Goal: Task Accomplishment & Management: Complete application form

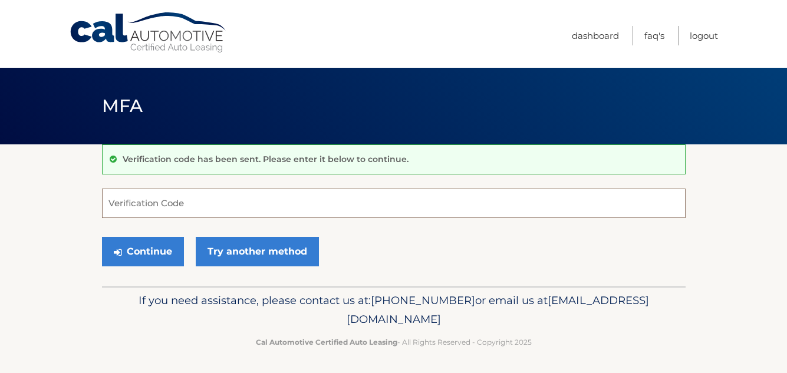
drag, startPoint x: 155, startPoint y: 209, endPoint x: 141, endPoint y: 203, distance: 15.1
click at [155, 209] on input "Verification Code" at bounding box center [394, 203] width 584 height 29
click at [127, 205] on input "Verification Code" at bounding box center [394, 203] width 584 height 29
type input "969556"
click at [150, 255] on button "Continue" at bounding box center [143, 251] width 82 height 29
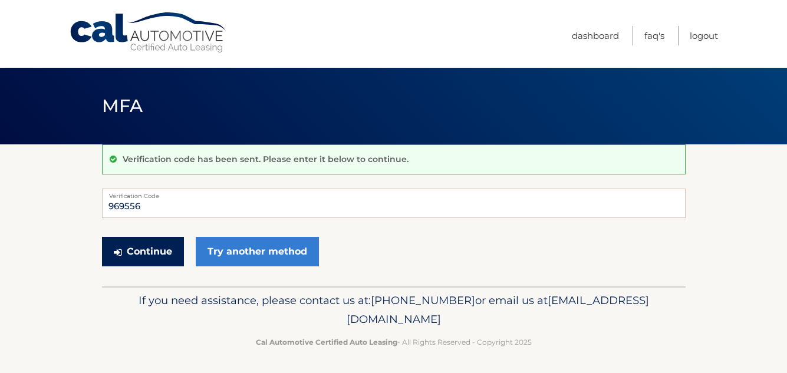
click at [150, 255] on button "Continue" at bounding box center [143, 251] width 82 height 29
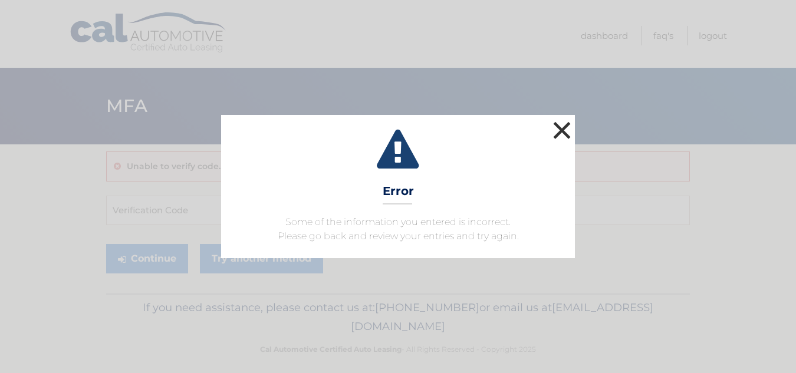
click at [564, 128] on button "×" at bounding box center [562, 131] width 24 height 24
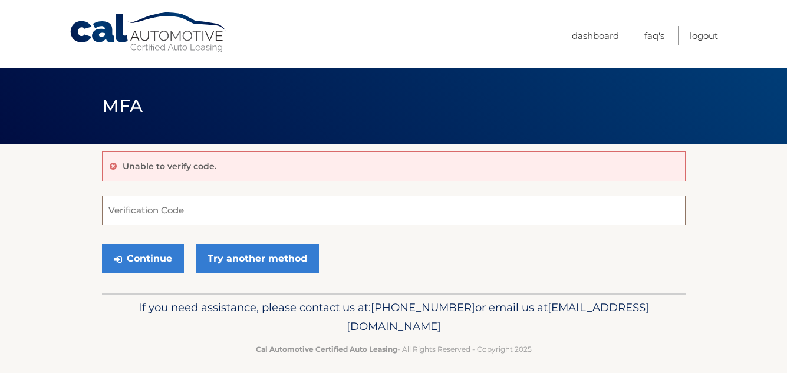
click at [185, 206] on input "Verification Code" at bounding box center [394, 210] width 584 height 29
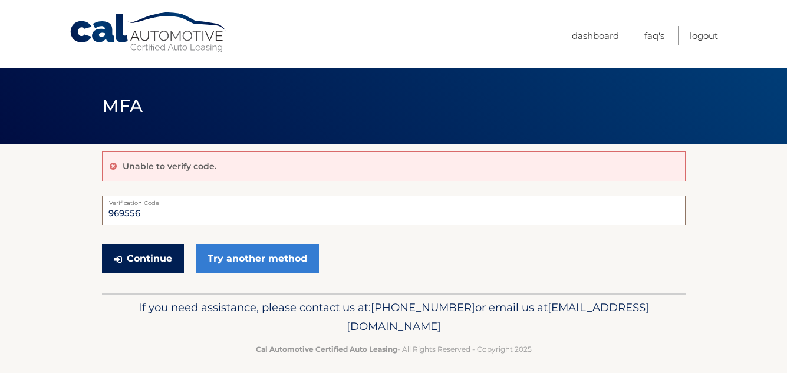
type input "969556"
click at [143, 266] on button "Continue" at bounding box center [143, 258] width 82 height 29
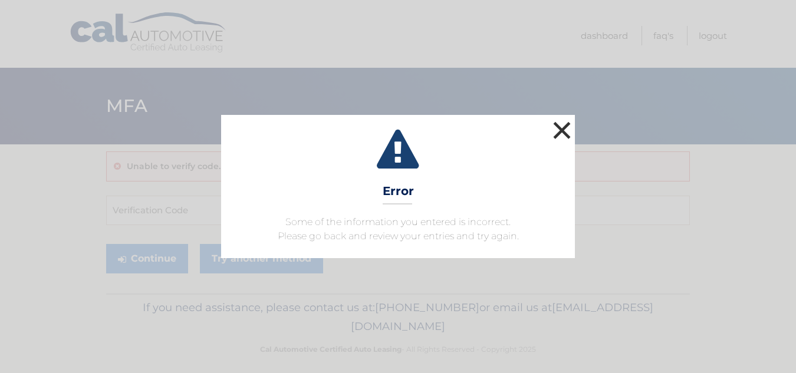
click at [561, 129] on button "×" at bounding box center [562, 131] width 24 height 24
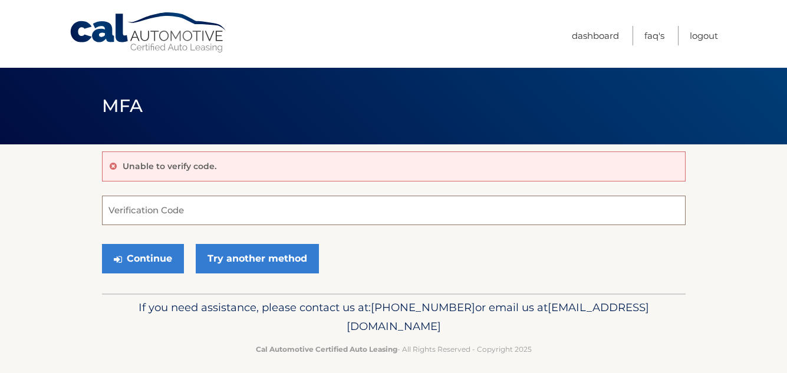
click at [146, 213] on input "Verification Code" at bounding box center [394, 210] width 584 height 29
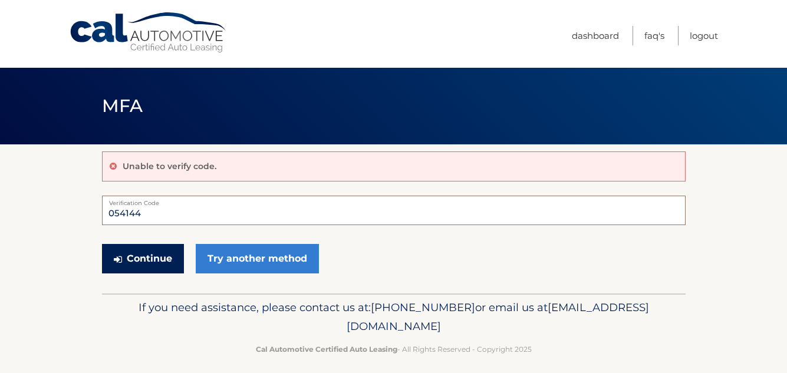
type input "054144"
click at [143, 257] on button "Continue" at bounding box center [143, 258] width 82 height 29
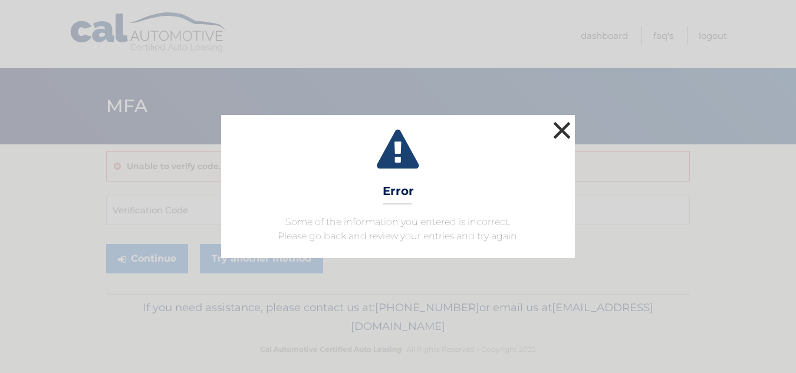
click at [557, 134] on button "×" at bounding box center [562, 131] width 24 height 24
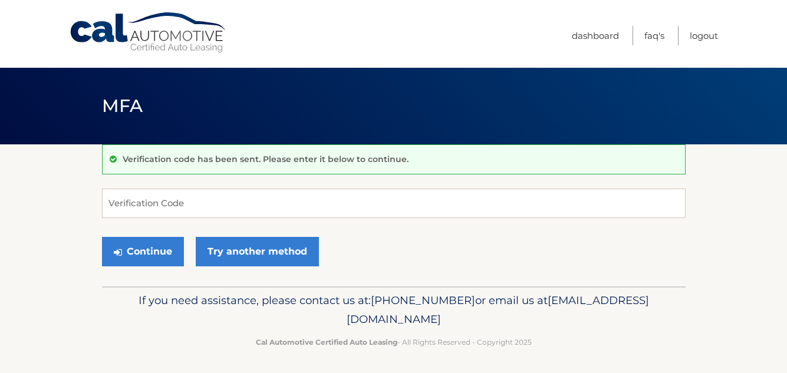
click at [166, 161] on p "Verification code has been sent. Please enter it below to continue." at bounding box center [266, 159] width 286 height 11
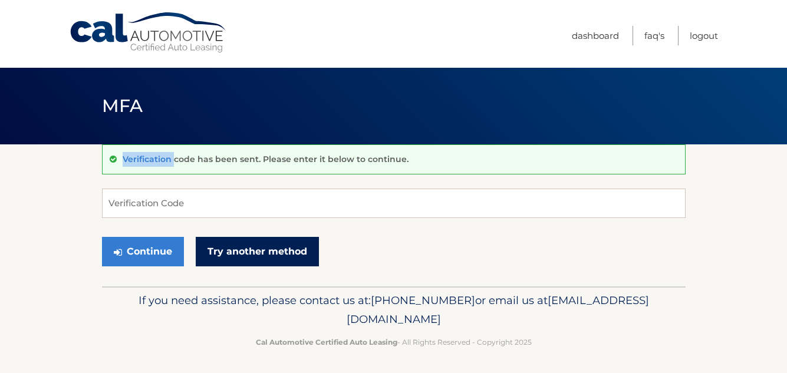
click at [239, 254] on link "Try another method" at bounding box center [257, 251] width 123 height 29
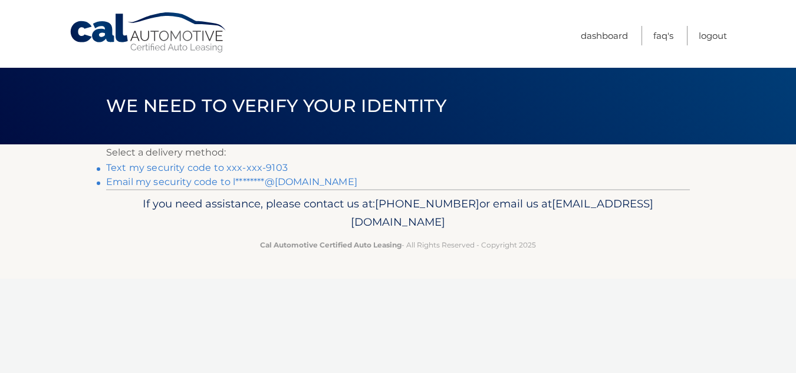
click at [174, 168] on link "Text my security code to xxx-xxx-9103" at bounding box center [197, 167] width 182 height 11
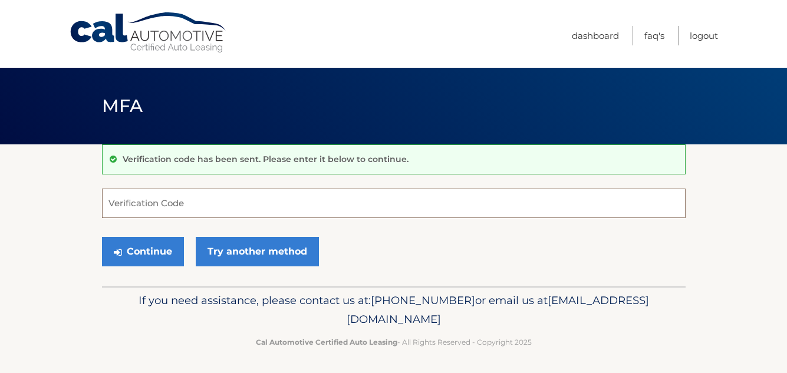
click at [162, 205] on input "Verification Code" at bounding box center [394, 203] width 584 height 29
type input "348531"
click at [148, 256] on button "Continue" at bounding box center [143, 251] width 82 height 29
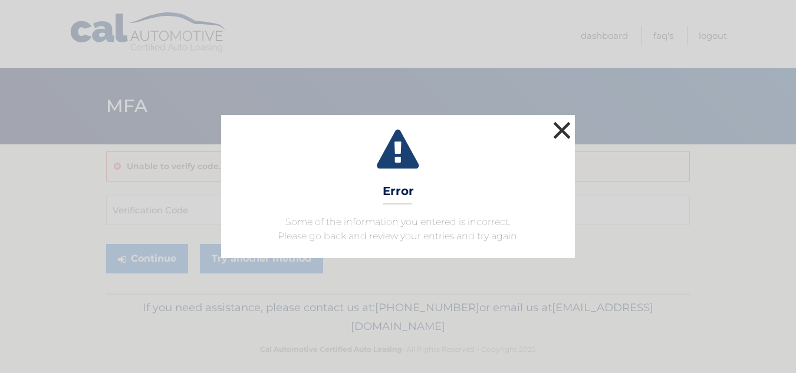
click at [560, 135] on button "×" at bounding box center [562, 131] width 24 height 24
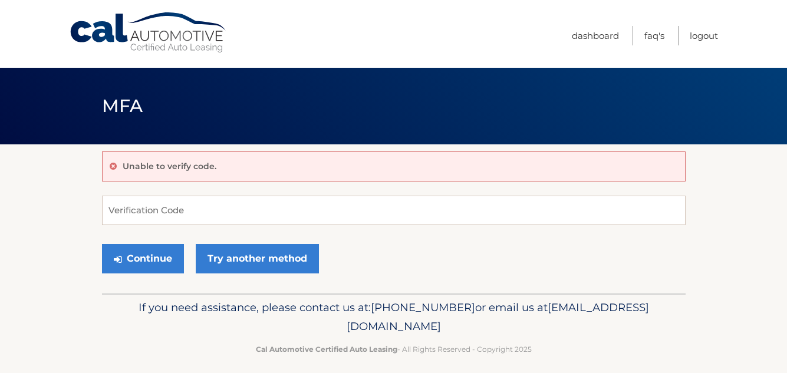
click at [560, 135] on header "MFA" at bounding box center [394, 106] width 584 height 77
click at [235, 206] on input "Verification Code" at bounding box center [394, 210] width 584 height 29
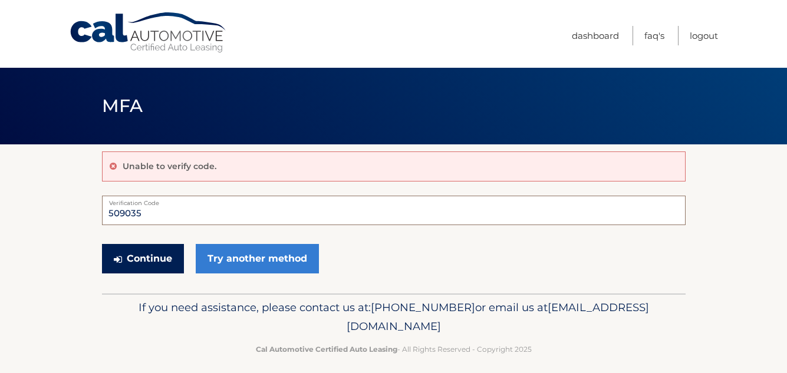
type input "509035"
click at [154, 257] on button "Continue" at bounding box center [143, 258] width 82 height 29
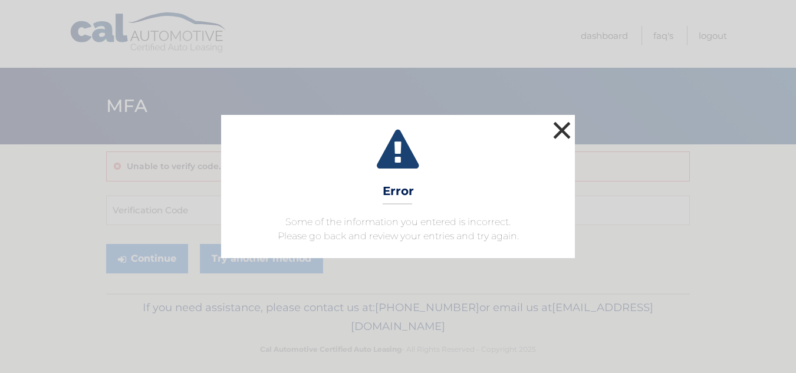
click at [563, 129] on button "×" at bounding box center [562, 131] width 24 height 24
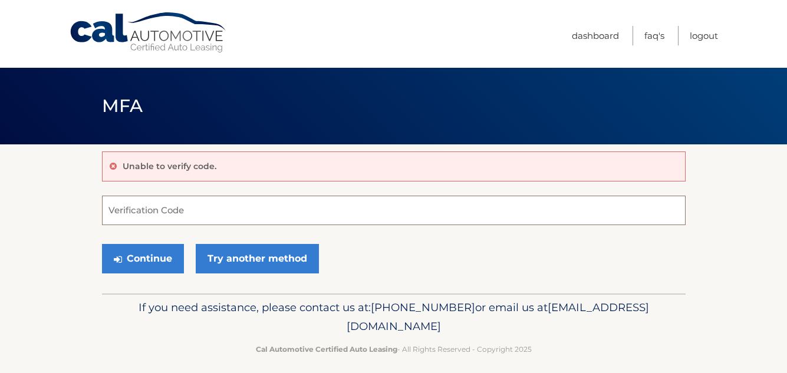
click at [172, 208] on input "Verification Code" at bounding box center [394, 210] width 584 height 29
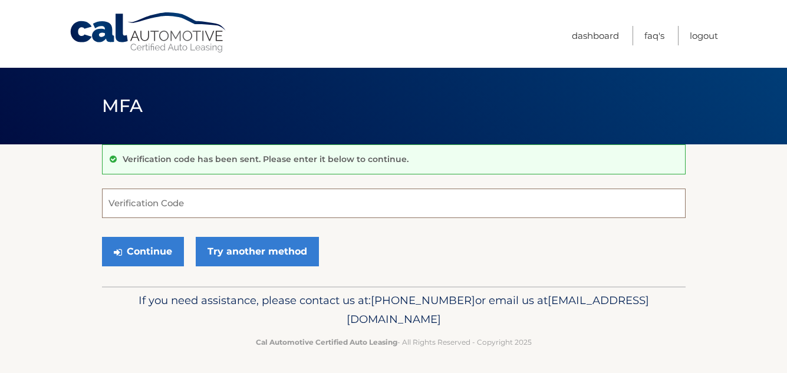
click at [337, 195] on input "Verification Code" at bounding box center [394, 203] width 584 height 29
click at [328, 205] on input "Verification Code" at bounding box center [394, 203] width 584 height 29
type input "348531"
click at [137, 255] on button "Continue" at bounding box center [143, 251] width 82 height 29
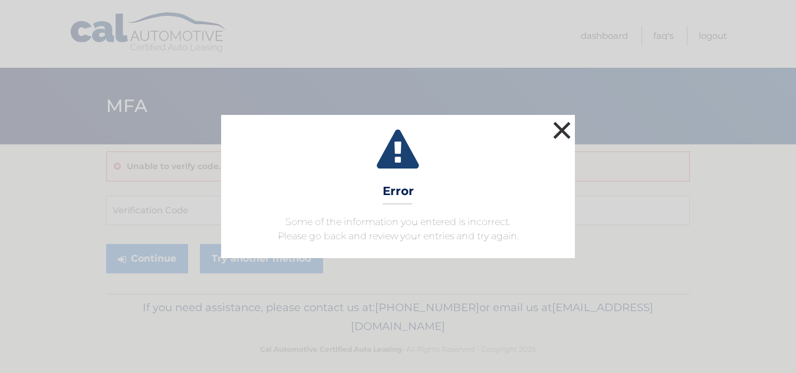
click at [564, 130] on button "×" at bounding box center [562, 131] width 24 height 24
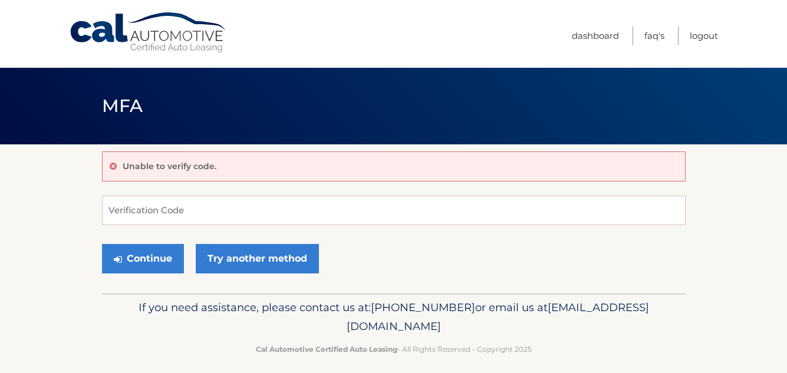
click at [160, 163] on p "Unable to verify code." at bounding box center [170, 166] width 94 height 11
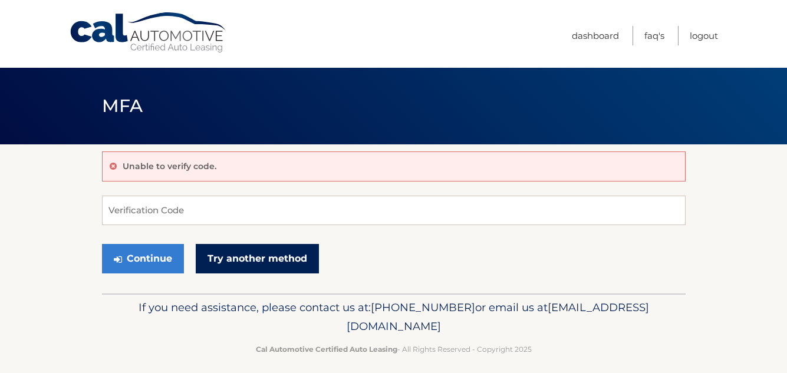
click at [244, 264] on link "Try another method" at bounding box center [257, 258] width 123 height 29
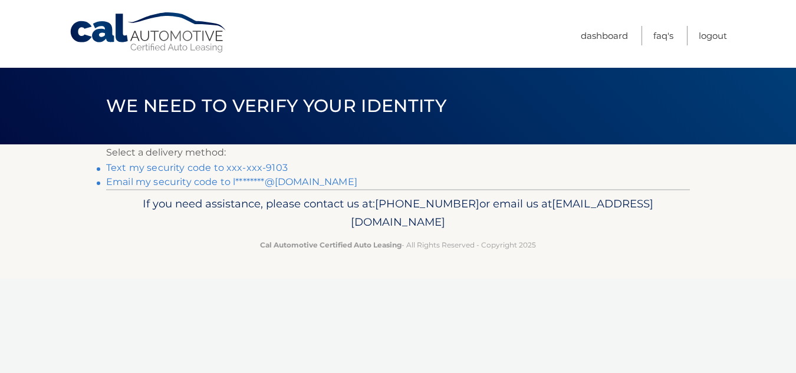
click at [144, 183] on link "Email my security code to l********@gmail.com" at bounding box center [231, 181] width 251 height 11
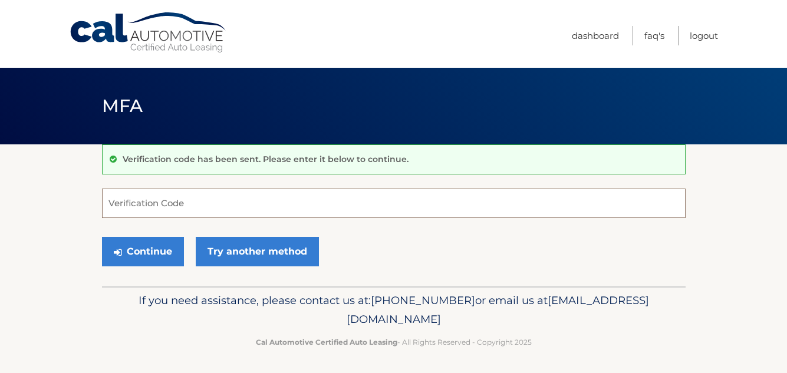
click at [232, 203] on input "Verification Code" at bounding box center [394, 203] width 584 height 29
type input "165917"
click at [153, 259] on button "Continue" at bounding box center [143, 251] width 82 height 29
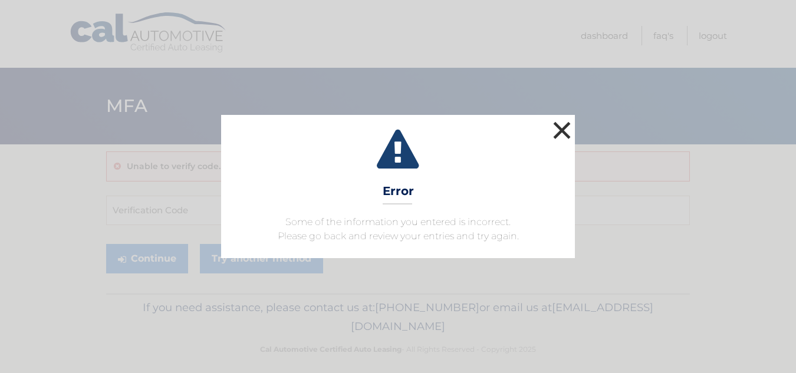
click at [559, 129] on button "×" at bounding box center [562, 131] width 24 height 24
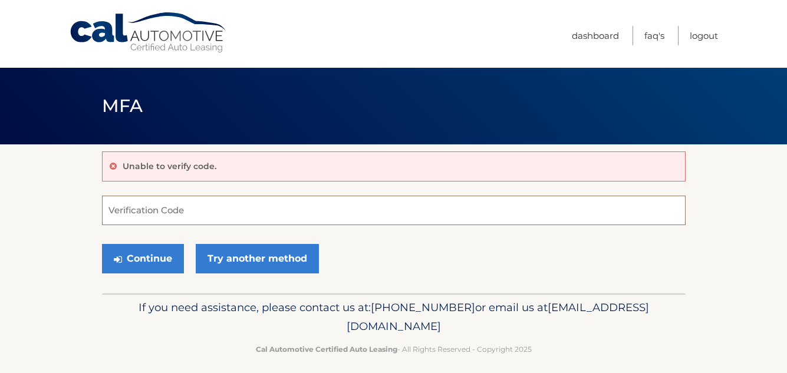
click at [152, 214] on input "Verification Code" at bounding box center [394, 210] width 584 height 29
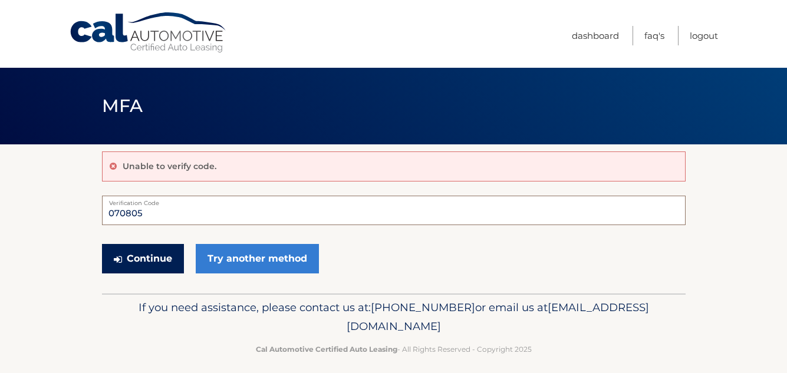
type input "070805"
click at [124, 253] on button "Continue" at bounding box center [143, 258] width 82 height 29
click at [125, 253] on button "Continue" at bounding box center [143, 258] width 82 height 29
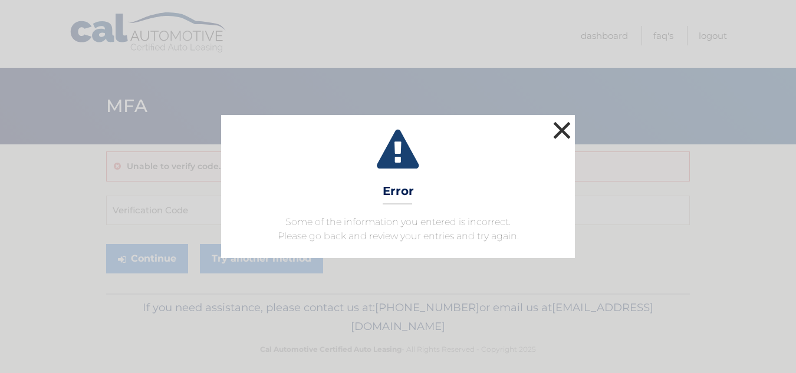
click at [565, 132] on button "×" at bounding box center [562, 131] width 24 height 24
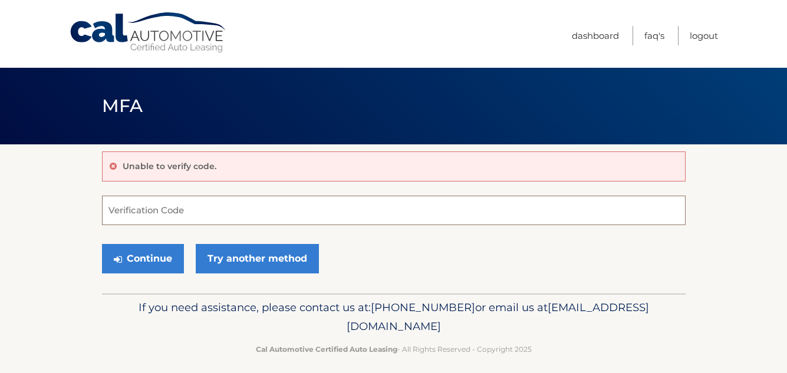
click at [282, 209] on input "Verification Code" at bounding box center [394, 210] width 584 height 29
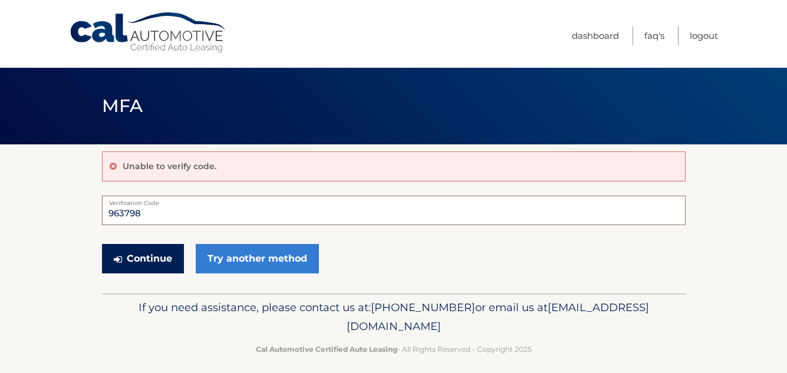
type input "963798"
click at [145, 255] on button "Continue" at bounding box center [143, 258] width 82 height 29
